Goal: Transaction & Acquisition: Purchase product/service

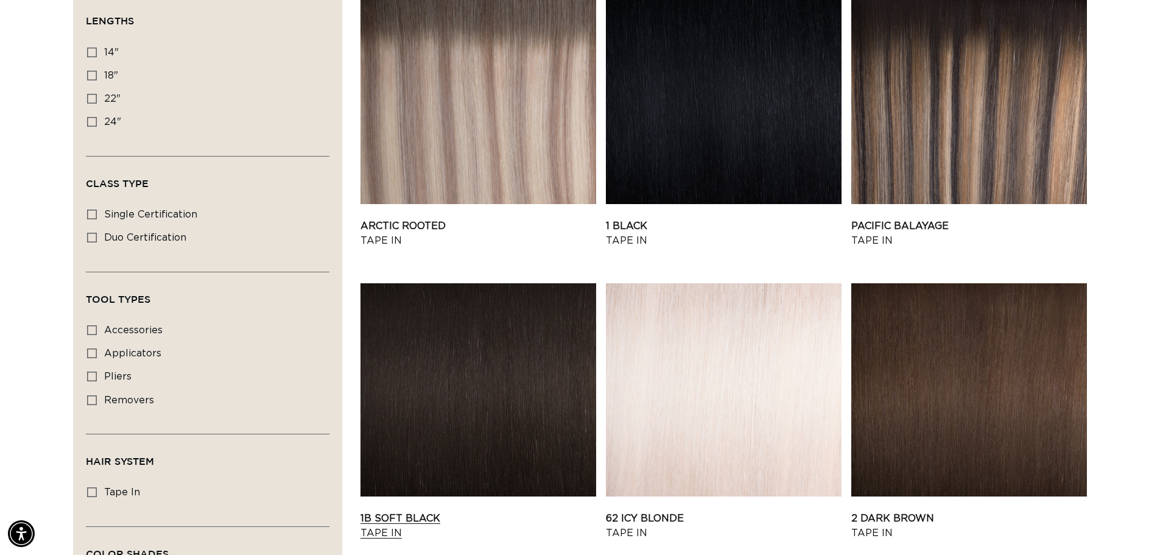
scroll to position [0, 1074]
click at [479, 511] on link "1B Soft Black Tape In" at bounding box center [479, 525] width 236 height 29
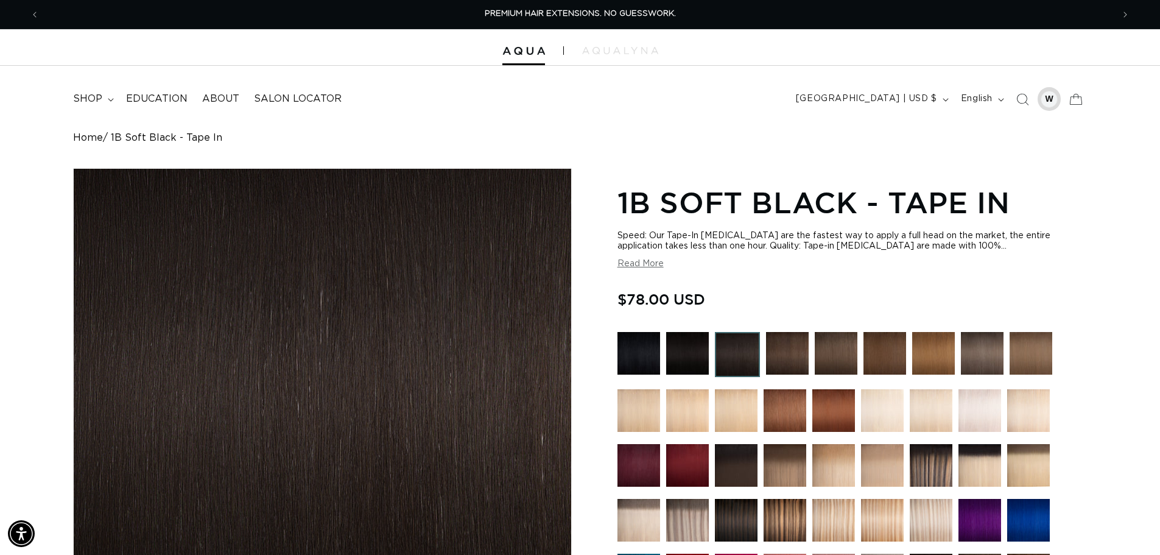
click at [1046, 104] on div at bounding box center [1049, 99] width 17 height 17
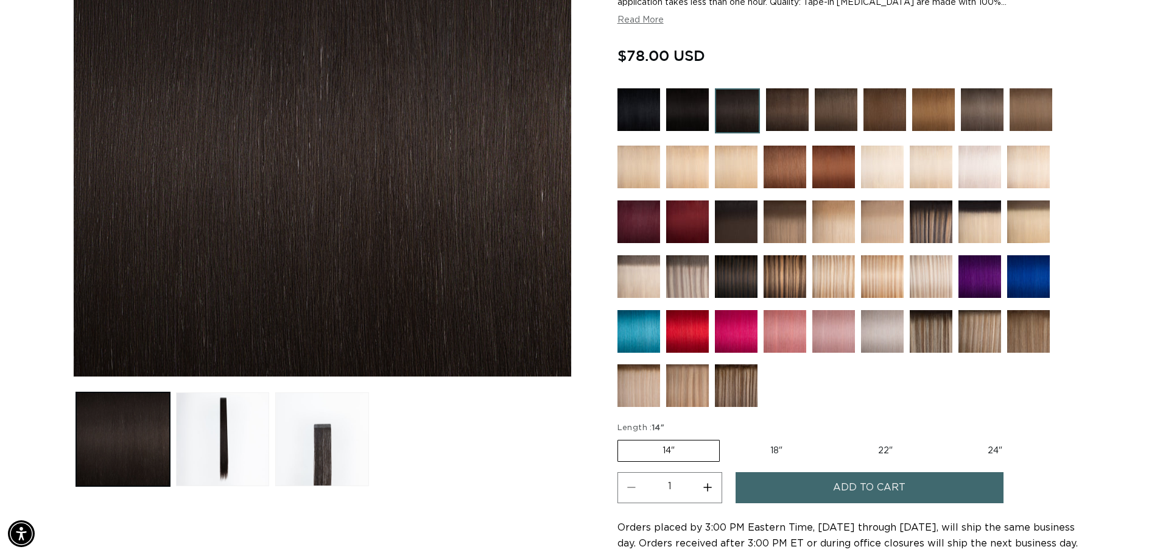
click at [887, 453] on label "22" Variant sold out or unavailable" at bounding box center [886, 450] width 104 height 21
click at [834, 438] on input "22" Variant sold out or unavailable" at bounding box center [833, 437] width 1 height 1
radio input "true"
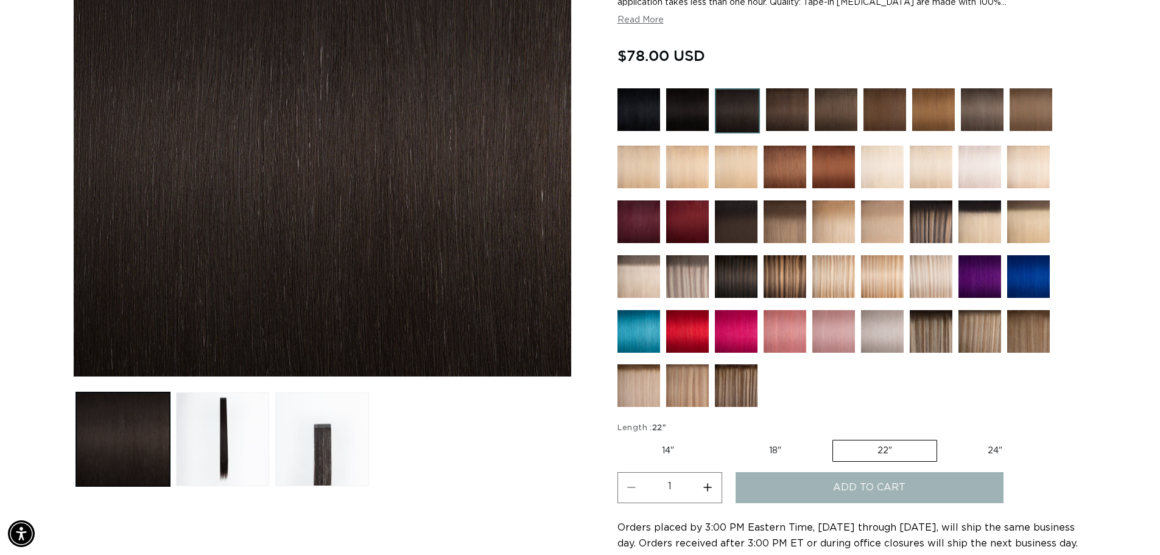
scroll to position [0, 1074]
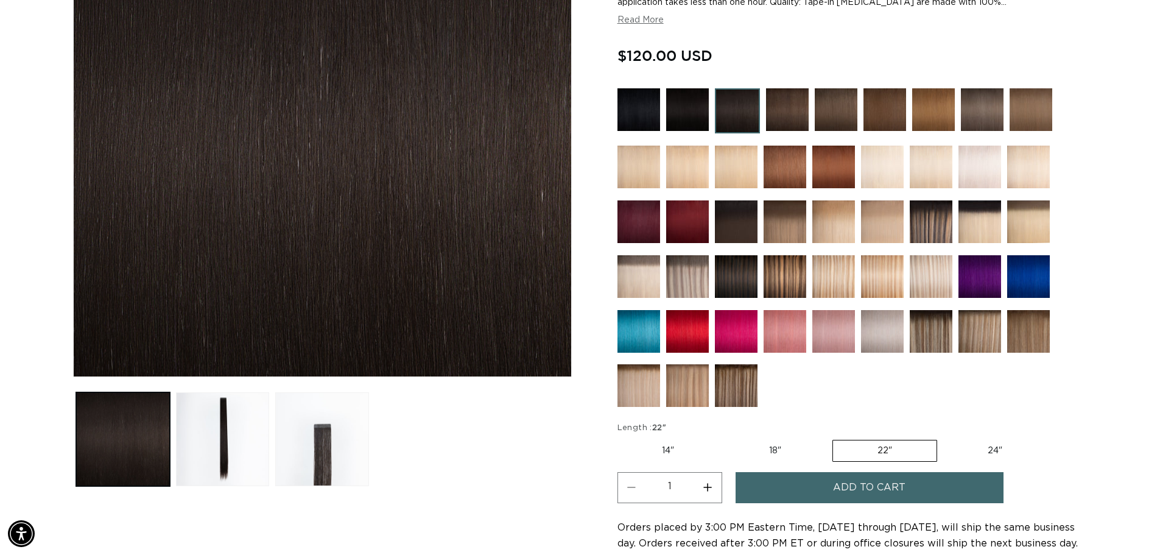
scroll to position [0, 1074]
click at [770, 451] on label "18" Variant sold out or unavailable" at bounding box center [775, 450] width 101 height 21
click at [725, 438] on input "18" Variant sold out or unavailable" at bounding box center [725, 437] width 1 height 1
radio input "true"
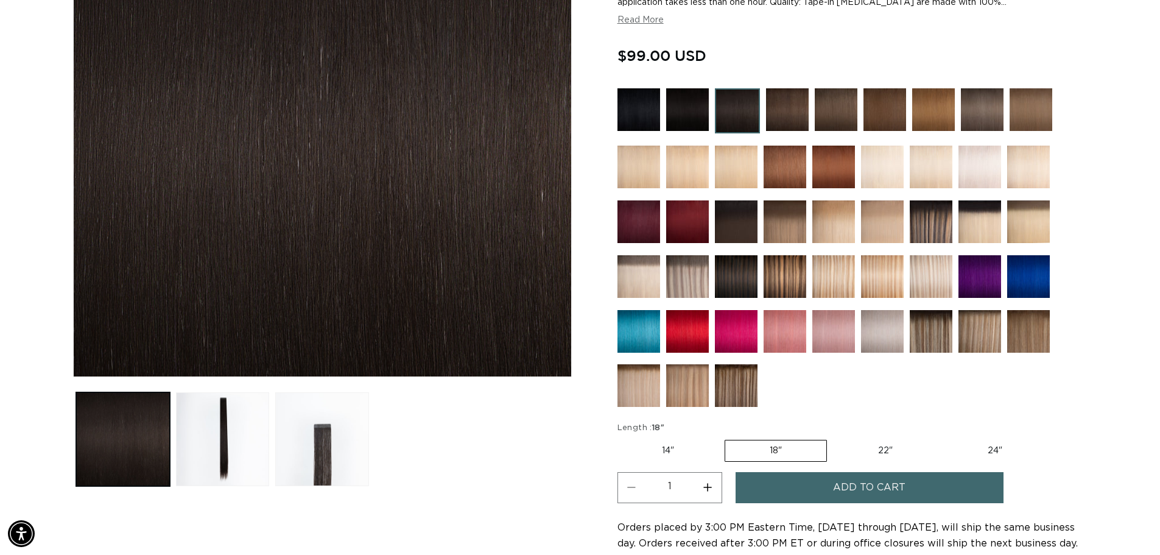
click at [668, 454] on label "14" Variant sold out or unavailable" at bounding box center [668, 450] width 101 height 21
click at [621, 438] on input "14" Variant sold out or unavailable" at bounding box center [621, 437] width 1 height 1
radio input "true"
click at [781, 454] on label "18" Variant sold out or unavailable" at bounding box center [776, 450] width 101 height 21
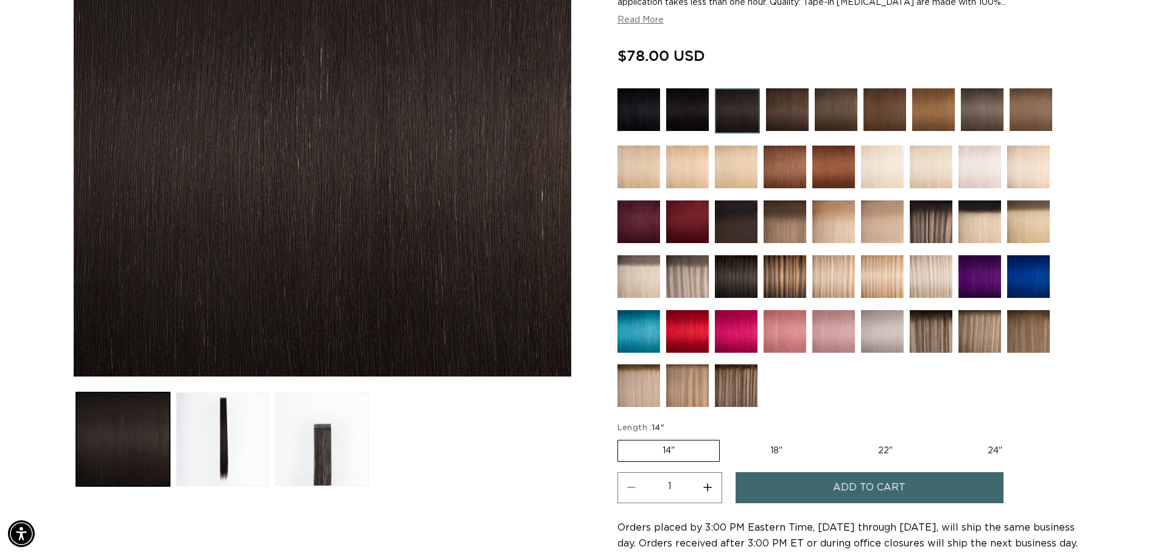
click at [727, 438] on input "18" Variant sold out or unavailable" at bounding box center [726, 437] width 1 height 1
radio input "true"
click at [664, 446] on label "14" Variant sold out or unavailable" at bounding box center [668, 450] width 101 height 21
click at [621, 438] on input "14" Variant sold out or unavailable" at bounding box center [621, 437] width 1 height 1
radio input "true"
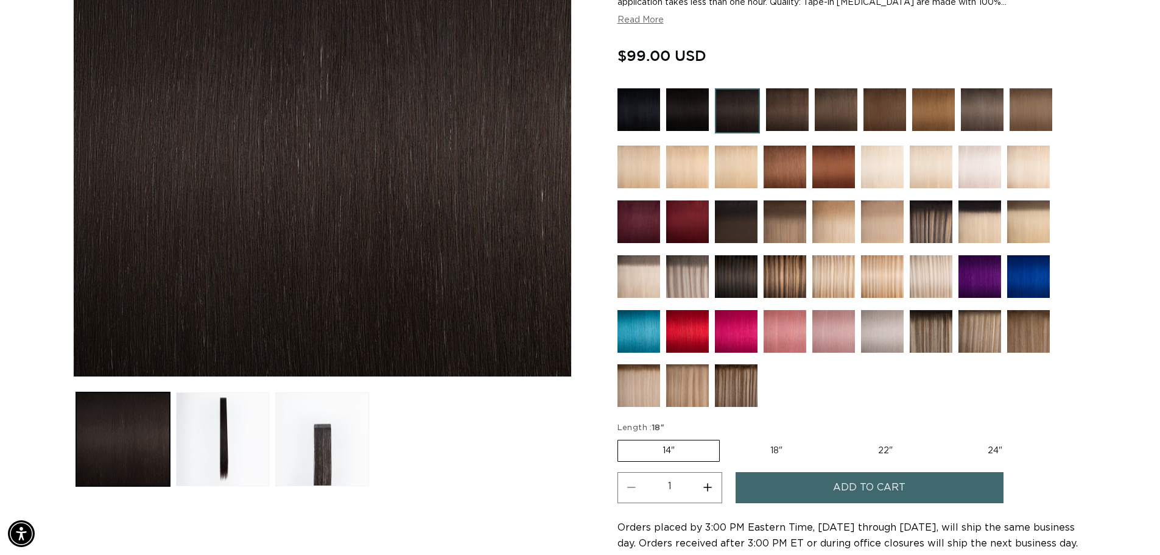
scroll to position [0, 1074]
click at [708, 490] on button "Increase quantity for 1B Soft Black - Tape In" at bounding box center [707, 487] width 27 height 31
type input "3"
click at [892, 486] on span "Add to cart" at bounding box center [869, 487] width 72 height 31
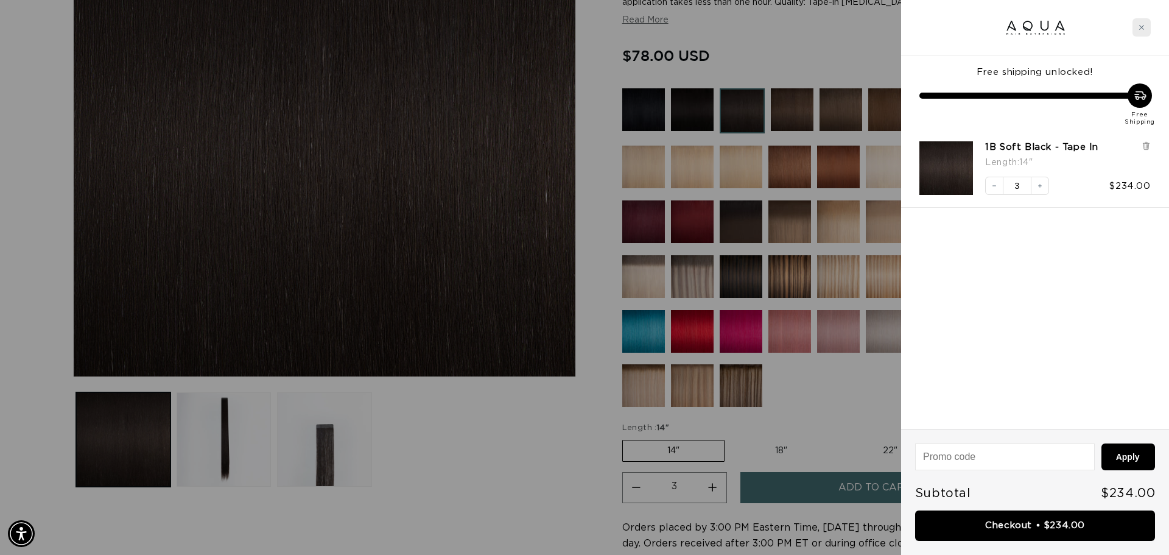
click at [1143, 24] on icon "Close cart" at bounding box center [1142, 27] width 6 height 6
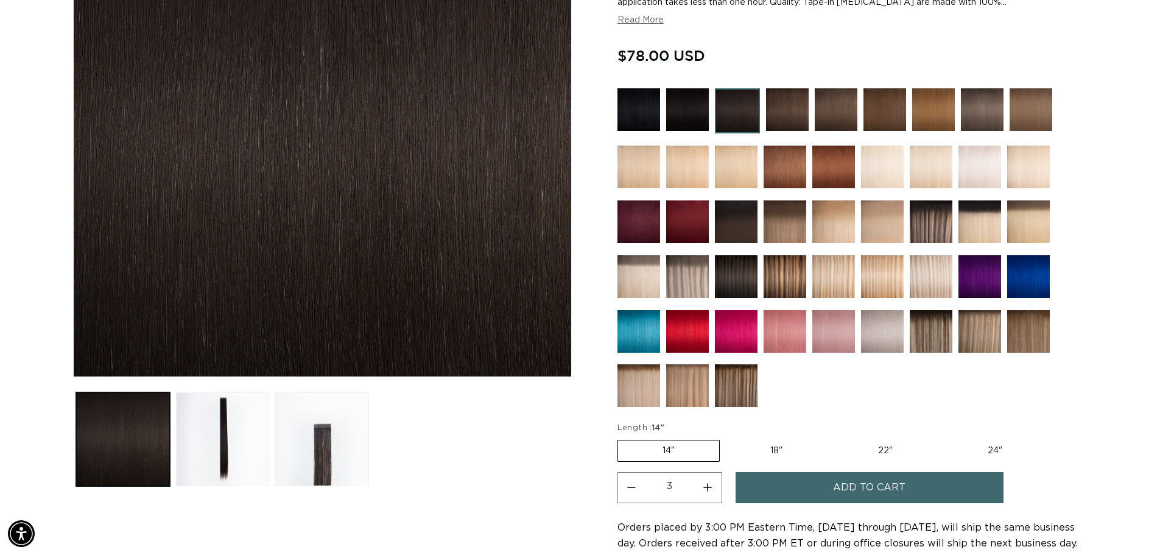
scroll to position [0, 1074]
click at [773, 453] on label "18" Variant sold out or unavailable" at bounding box center [776, 450] width 101 height 21
click at [727, 438] on input "18" Variant sold out or unavailable" at bounding box center [726, 437] width 1 height 1
radio input "true"
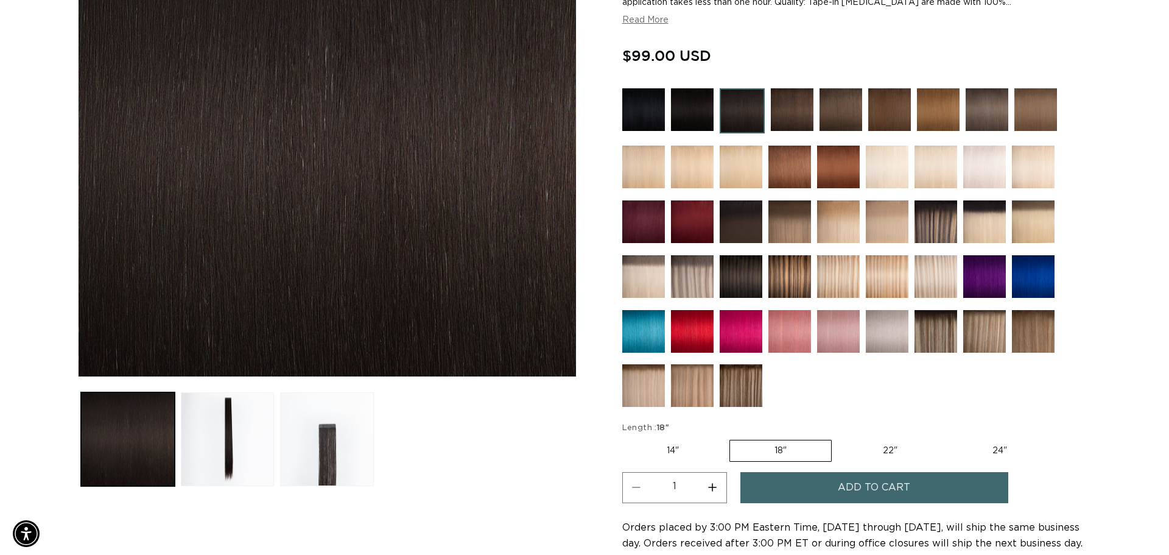
scroll to position [0, 2148]
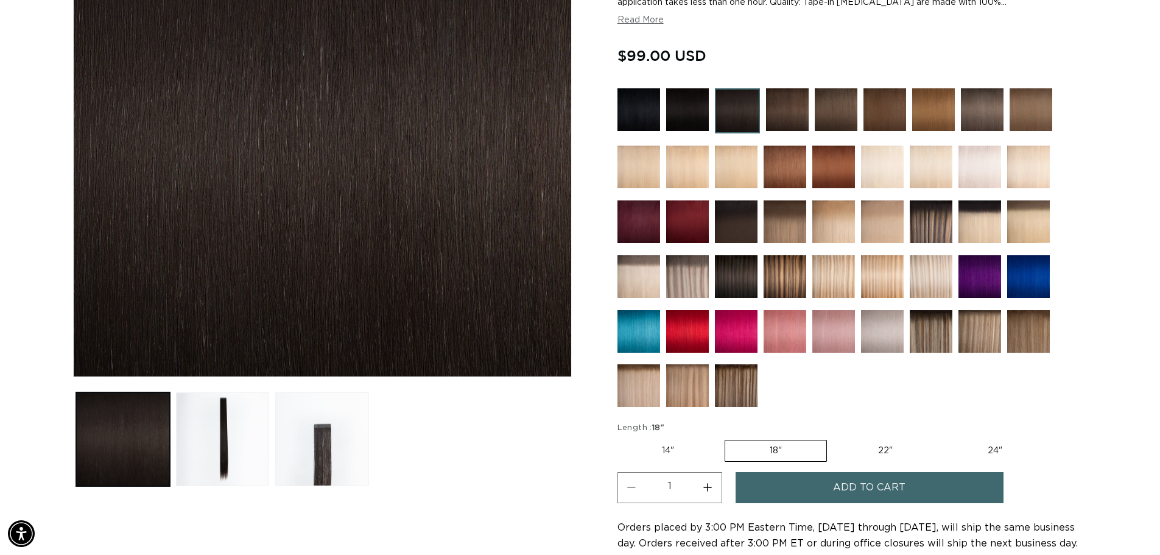
click at [708, 492] on button "Increase quantity for 1B Soft Black - Tape In" at bounding box center [707, 487] width 27 height 31
type input "3"
click at [890, 479] on span "Add to cart" at bounding box center [869, 487] width 72 height 31
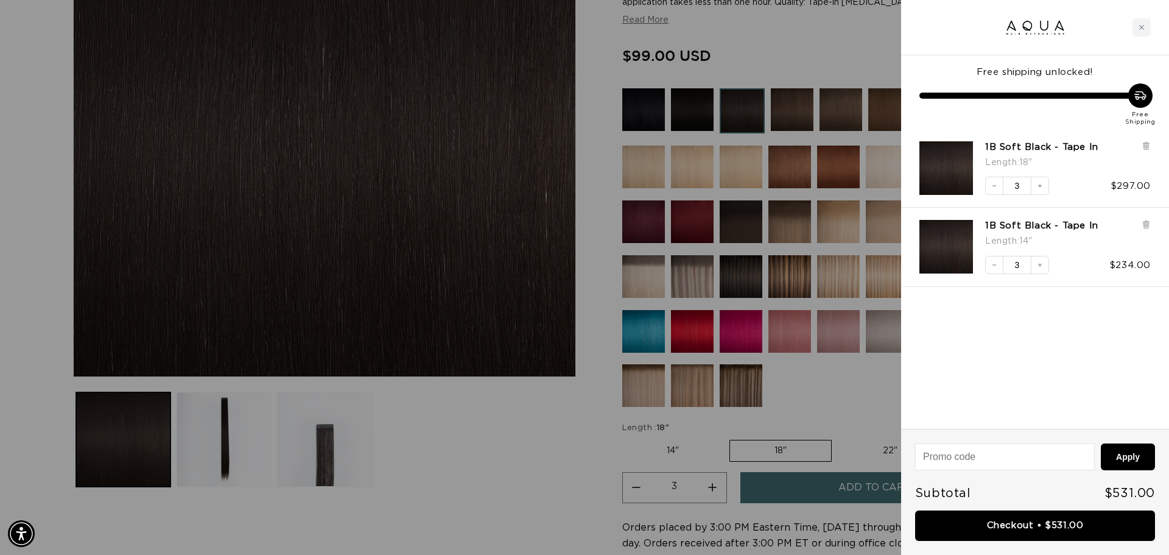
scroll to position [0, 1083]
click at [1141, 27] on icon "Close cart" at bounding box center [1142, 27] width 6 height 6
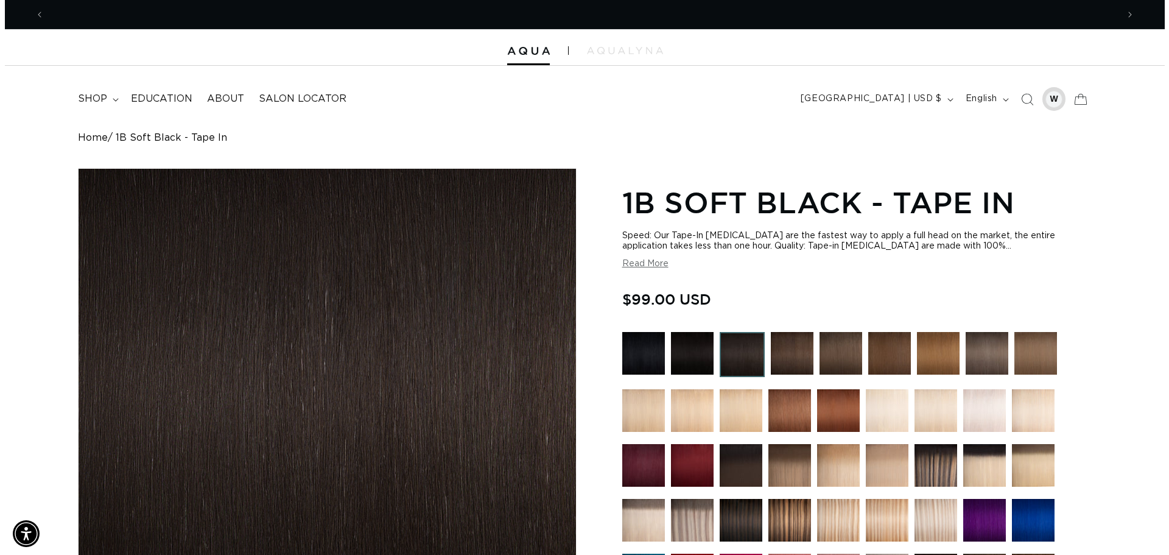
scroll to position [0, 2148]
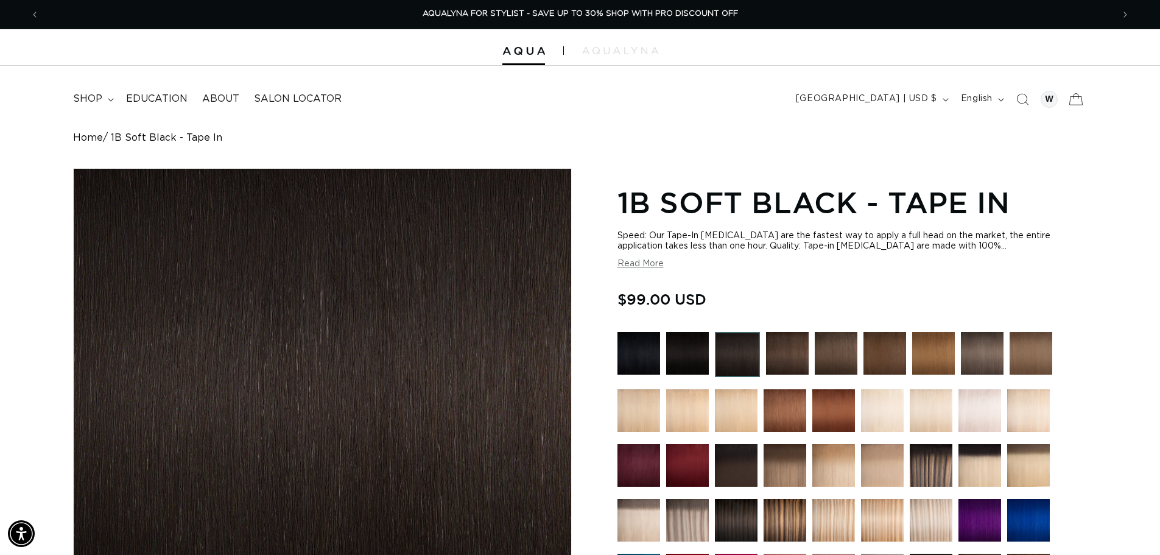
click at [1079, 104] on icon at bounding box center [1076, 99] width 29 height 29
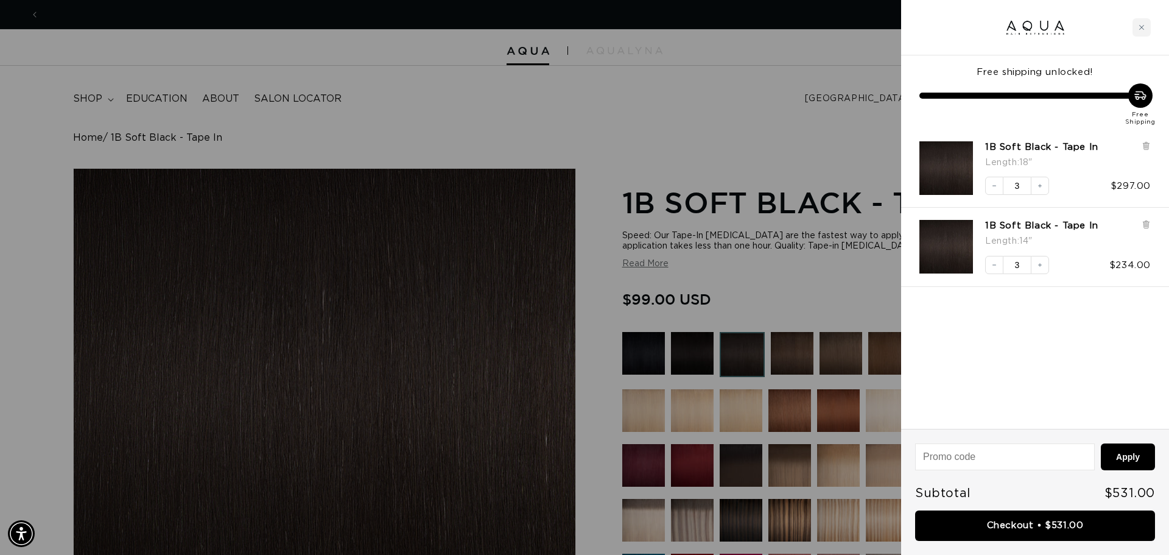
scroll to position [0, 0]
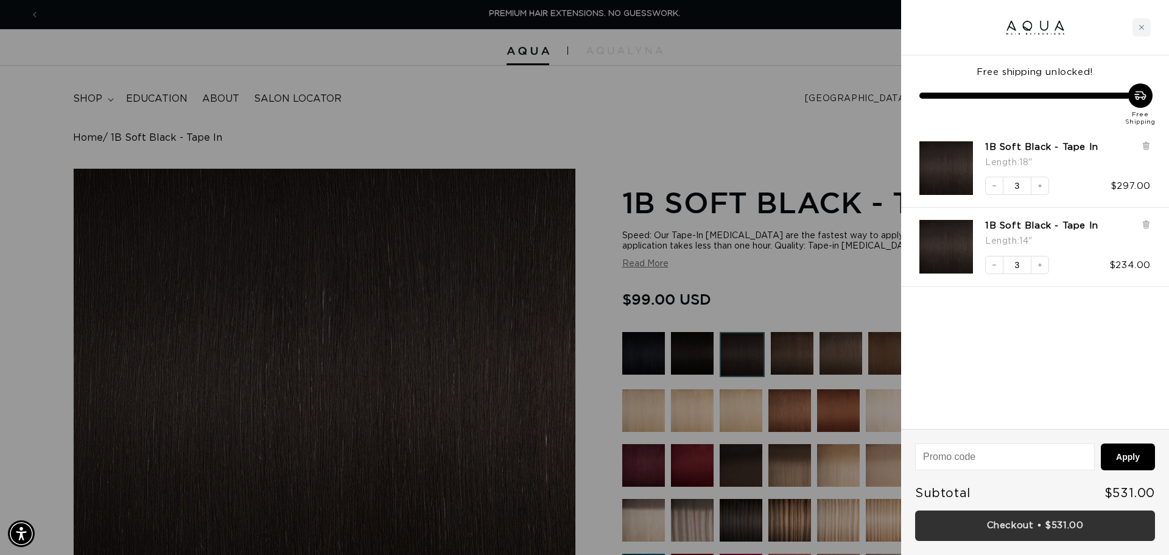
click at [1046, 518] on link "Checkout • $531.00" at bounding box center [1035, 525] width 240 height 31
